Goal: Transaction & Acquisition: Purchase product/service

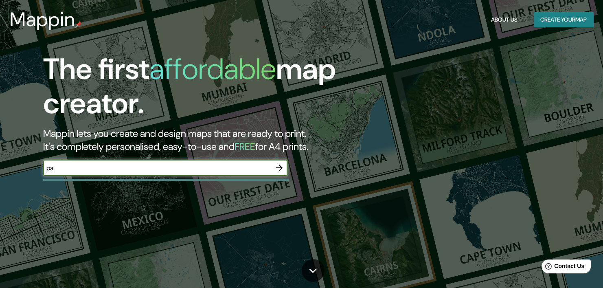
type input "p"
type input "plaza [GEOGRAPHIC_DATA]"
click at [280, 166] on icon "button" at bounding box center [279, 168] width 10 height 10
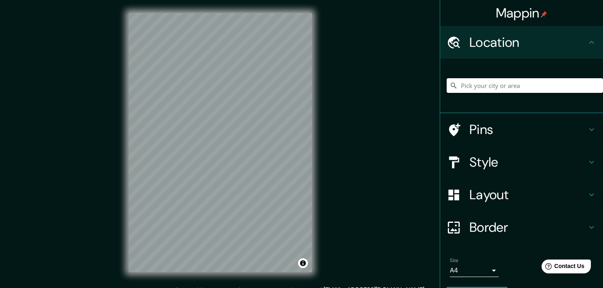
click at [475, 89] on input "Pick your city or area" at bounding box center [525, 85] width 156 height 15
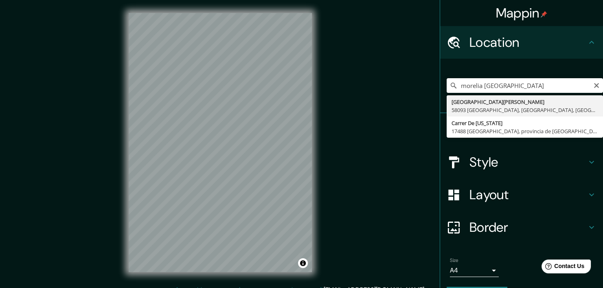
type input "[GEOGRAPHIC_DATA] [GEOGRAPHIC_DATA], [GEOGRAPHIC_DATA], [GEOGRAPHIC_DATA]"
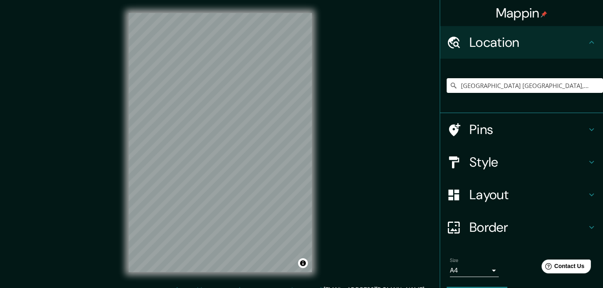
click at [461, 164] on div at bounding box center [458, 162] width 23 height 14
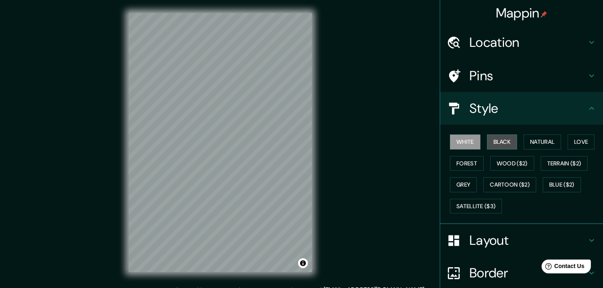
click at [497, 146] on button "Black" at bounding box center [502, 141] width 31 height 15
click at [534, 145] on button "Natural" at bounding box center [542, 141] width 37 height 15
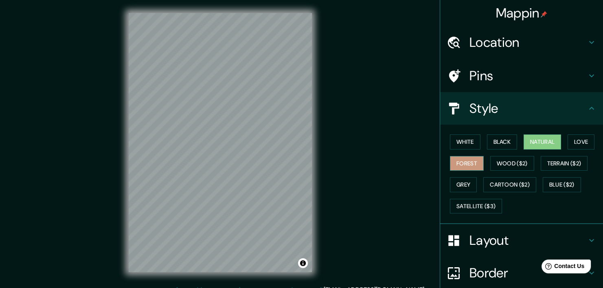
click at [470, 162] on button "Forest" at bounding box center [467, 163] width 34 height 15
click at [463, 186] on button "Grey" at bounding box center [463, 184] width 27 height 15
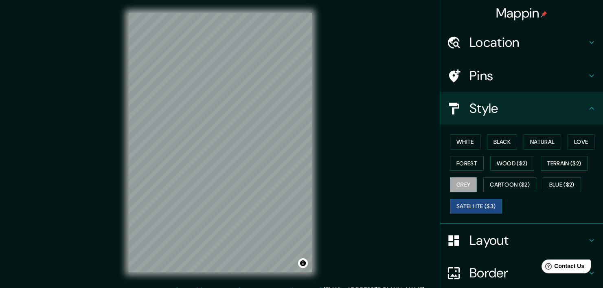
click at [474, 205] on button "Satellite ($3)" at bounding box center [476, 206] width 52 height 15
click at [574, 140] on button "Love" at bounding box center [580, 141] width 27 height 15
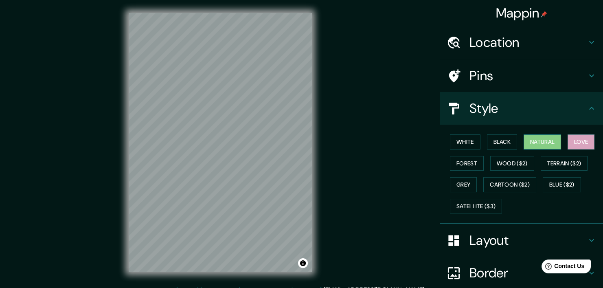
click at [546, 142] on button "Natural" at bounding box center [542, 141] width 37 height 15
click at [504, 141] on button "Black" at bounding box center [502, 141] width 31 height 15
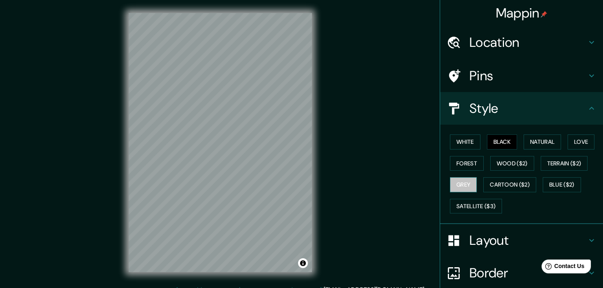
click at [468, 188] on button "Grey" at bounding box center [463, 184] width 27 height 15
click at [531, 144] on button "Natural" at bounding box center [542, 141] width 37 height 15
click at [497, 140] on button "Black" at bounding box center [502, 141] width 31 height 15
click at [471, 141] on button "White" at bounding box center [465, 141] width 31 height 15
click at [491, 141] on button "Black" at bounding box center [502, 141] width 31 height 15
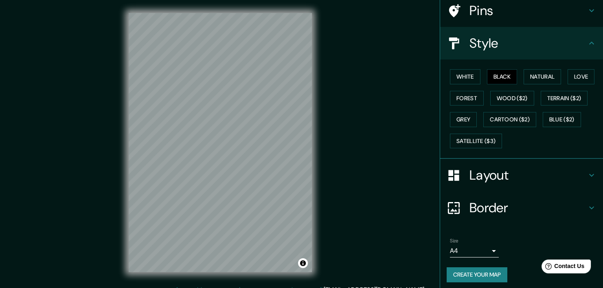
scroll to position [68, 0]
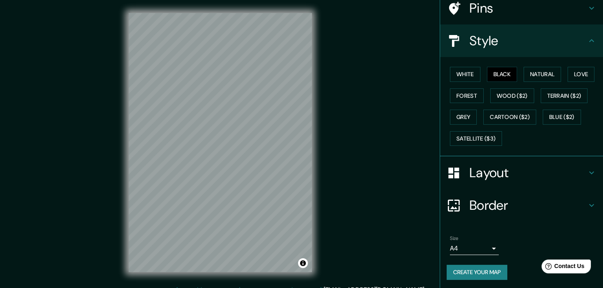
click at [469, 248] on body "Mappin Location [GEOGRAPHIC_DATA] [GEOGRAPHIC_DATA], [GEOGRAPHIC_DATA], [GEOGRA…" at bounding box center [301, 144] width 603 height 288
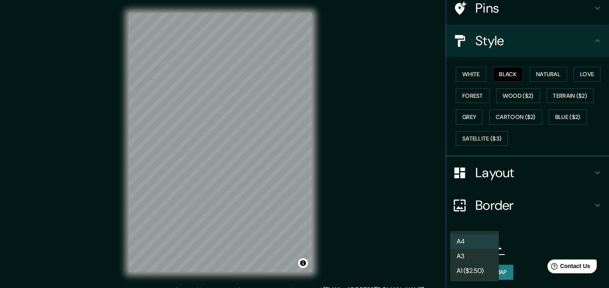
click at [480, 258] on li "A3" at bounding box center [474, 256] width 49 height 15
type input "a4"
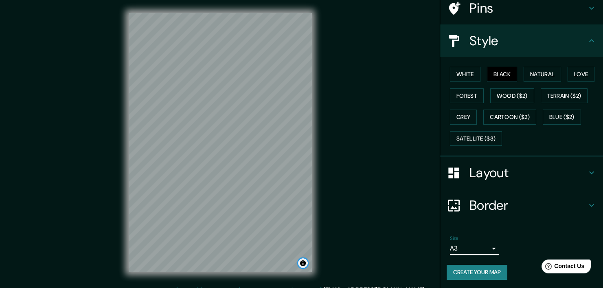
click at [301, 264] on button "Toggle attribution" at bounding box center [303, 263] width 10 height 10
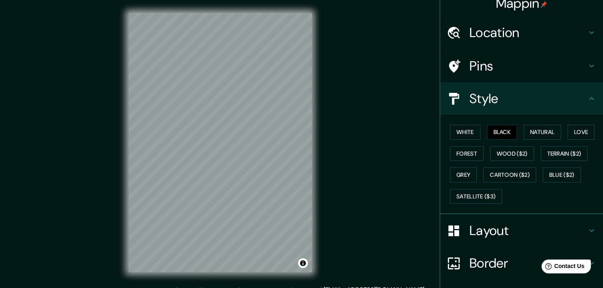
scroll to position [0, 0]
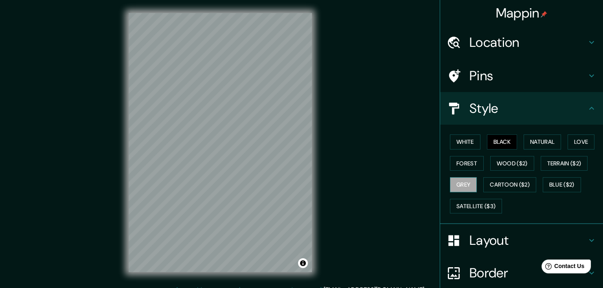
click at [469, 184] on button "Grey" at bounding box center [463, 184] width 27 height 15
click at [451, 144] on button "White" at bounding box center [465, 141] width 31 height 15
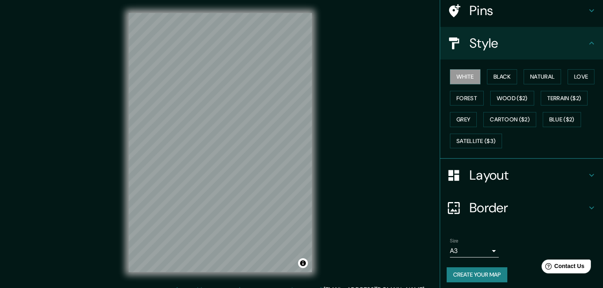
scroll to position [68, 0]
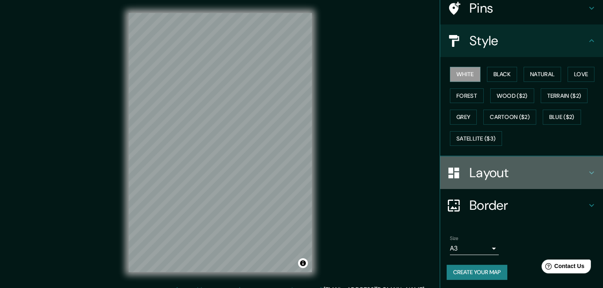
click at [492, 182] on div "Layout" at bounding box center [521, 172] width 163 height 33
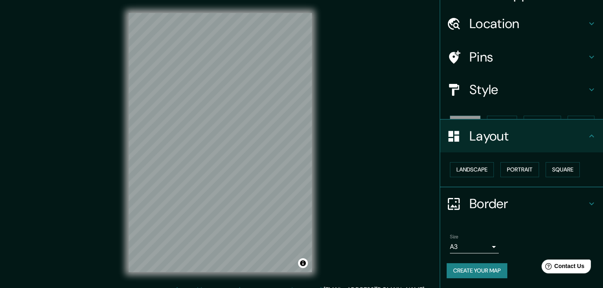
scroll to position [4, 0]
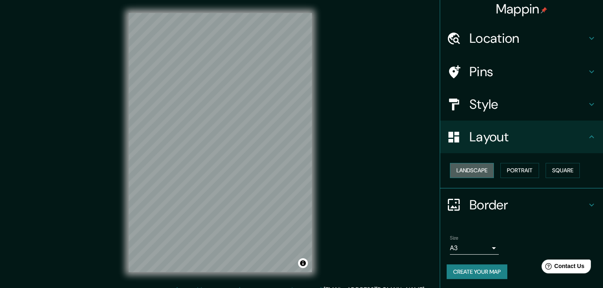
click at [483, 172] on button "Landscape" at bounding box center [472, 170] width 44 height 15
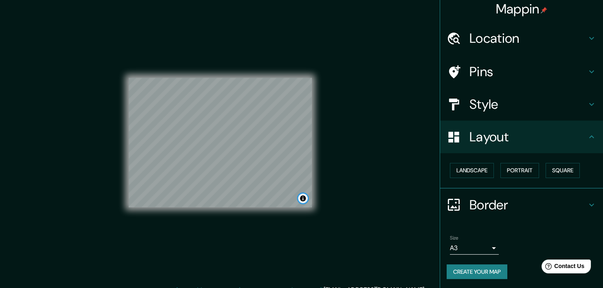
click at [303, 200] on button "Toggle attribution" at bounding box center [303, 198] width 10 height 10
click at [473, 101] on h4 "Style" at bounding box center [527, 104] width 117 height 16
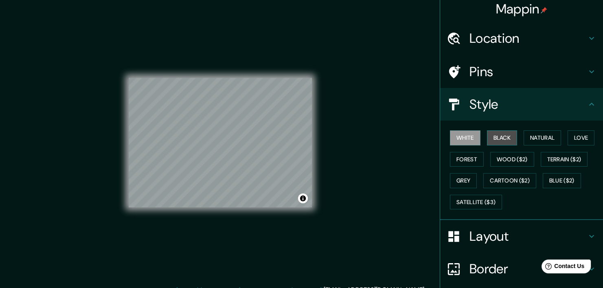
click at [495, 134] on button "Black" at bounding box center [502, 137] width 31 height 15
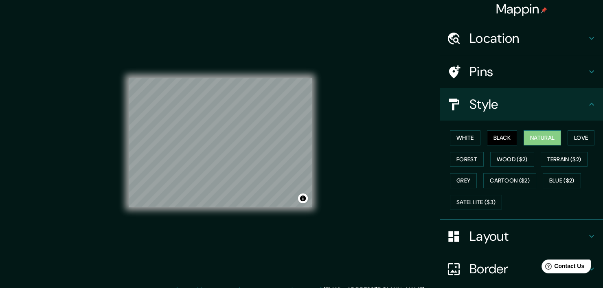
click at [537, 136] on button "Natural" at bounding box center [542, 137] width 37 height 15
click at [522, 177] on button "Cartoon ($2)" at bounding box center [509, 180] width 53 height 15
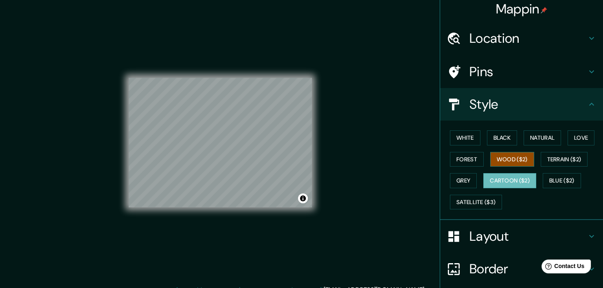
click at [515, 160] on button "Wood ($2)" at bounding box center [512, 159] width 44 height 15
click at [551, 159] on button "Terrain ($2)" at bounding box center [564, 159] width 47 height 15
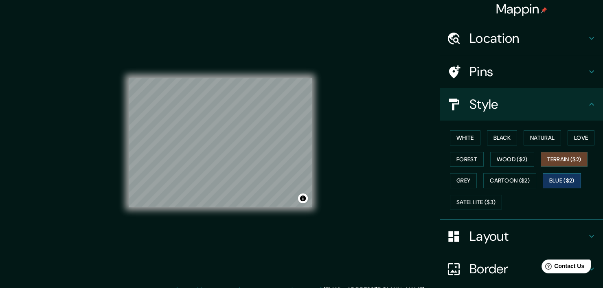
click at [550, 180] on button "Blue ($2)" at bounding box center [562, 180] width 38 height 15
click at [465, 179] on button "Grey" at bounding box center [463, 180] width 27 height 15
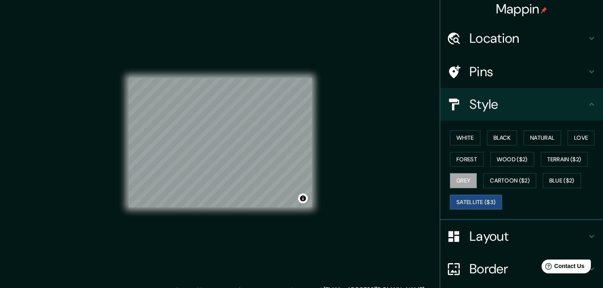
click at [475, 198] on button "Satellite ($3)" at bounding box center [476, 202] width 52 height 15
click at [480, 137] on div "White Black Natural Love Forest Wood ($2) Terrain ($2) Grey Cartoon ($2) Blue (…" at bounding box center [525, 169] width 156 height 85
click at [501, 153] on button "Wood ($2)" at bounding box center [512, 159] width 44 height 15
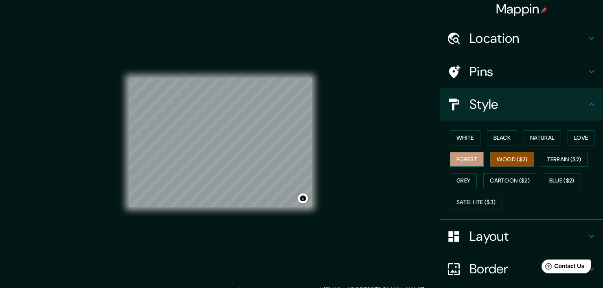
click at [463, 159] on button "Forest" at bounding box center [467, 159] width 34 height 15
click at [496, 162] on button "Wood ($2)" at bounding box center [512, 159] width 44 height 15
click at [552, 161] on button "Terrain ($2)" at bounding box center [564, 159] width 47 height 15
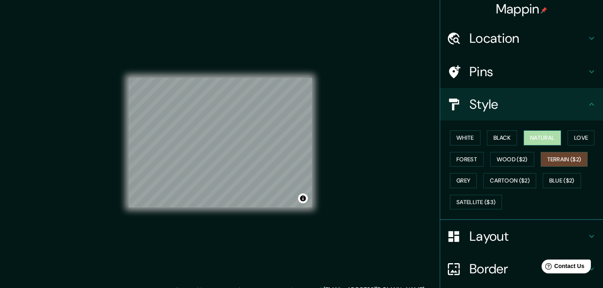
click at [541, 140] on button "Natural" at bounding box center [542, 137] width 37 height 15
click at [501, 140] on button "Black" at bounding box center [502, 137] width 31 height 15
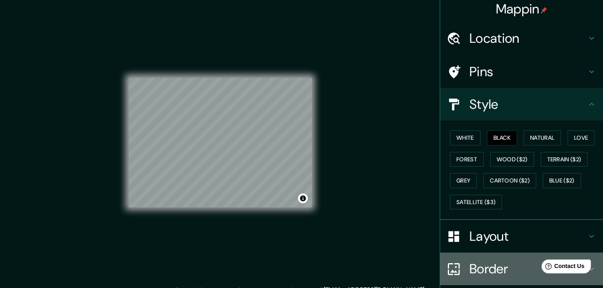
click at [478, 269] on h4 "Border" at bounding box center [527, 269] width 117 height 16
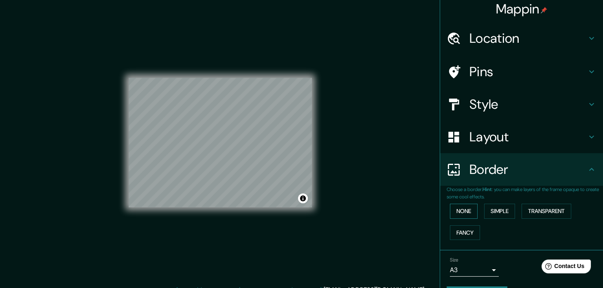
click at [464, 215] on button "None" at bounding box center [464, 211] width 28 height 15
click at [489, 211] on button "Simple" at bounding box center [499, 211] width 31 height 15
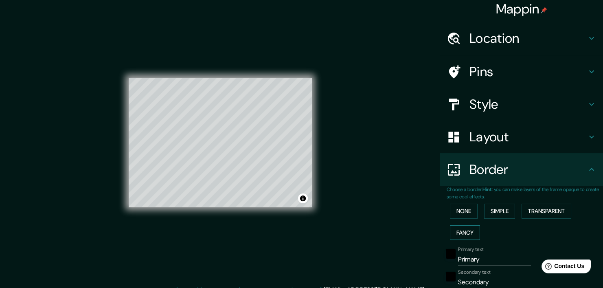
click at [462, 232] on button "Fancy" at bounding box center [465, 232] width 30 height 15
click at [541, 210] on button "Transparent" at bounding box center [546, 211] width 50 height 15
